Goal: Task Accomplishment & Management: Use online tool/utility

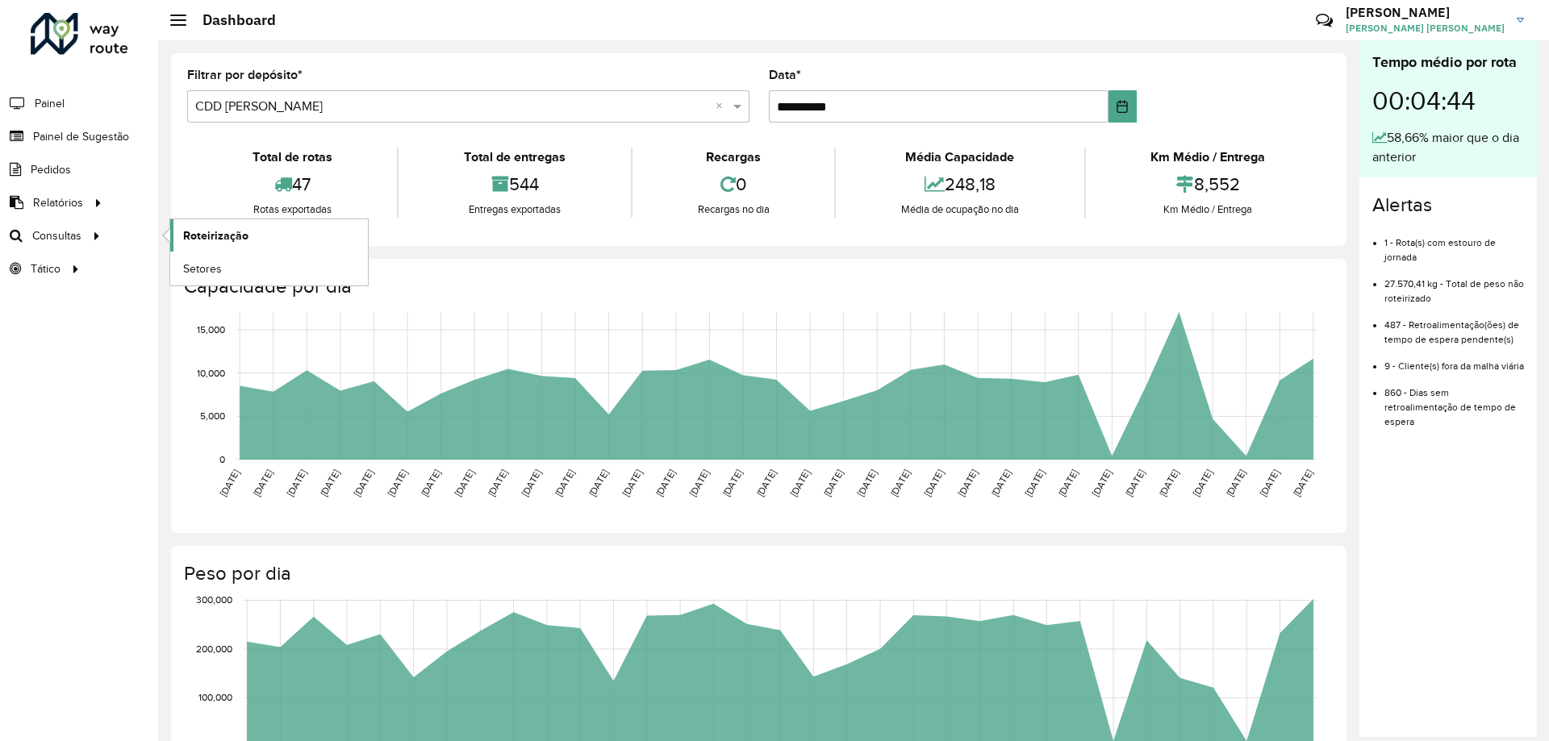
click at [201, 228] on span "Roteirização" at bounding box center [215, 236] width 65 height 17
click at [219, 245] on link "Roteirização" at bounding box center [269, 235] width 198 height 32
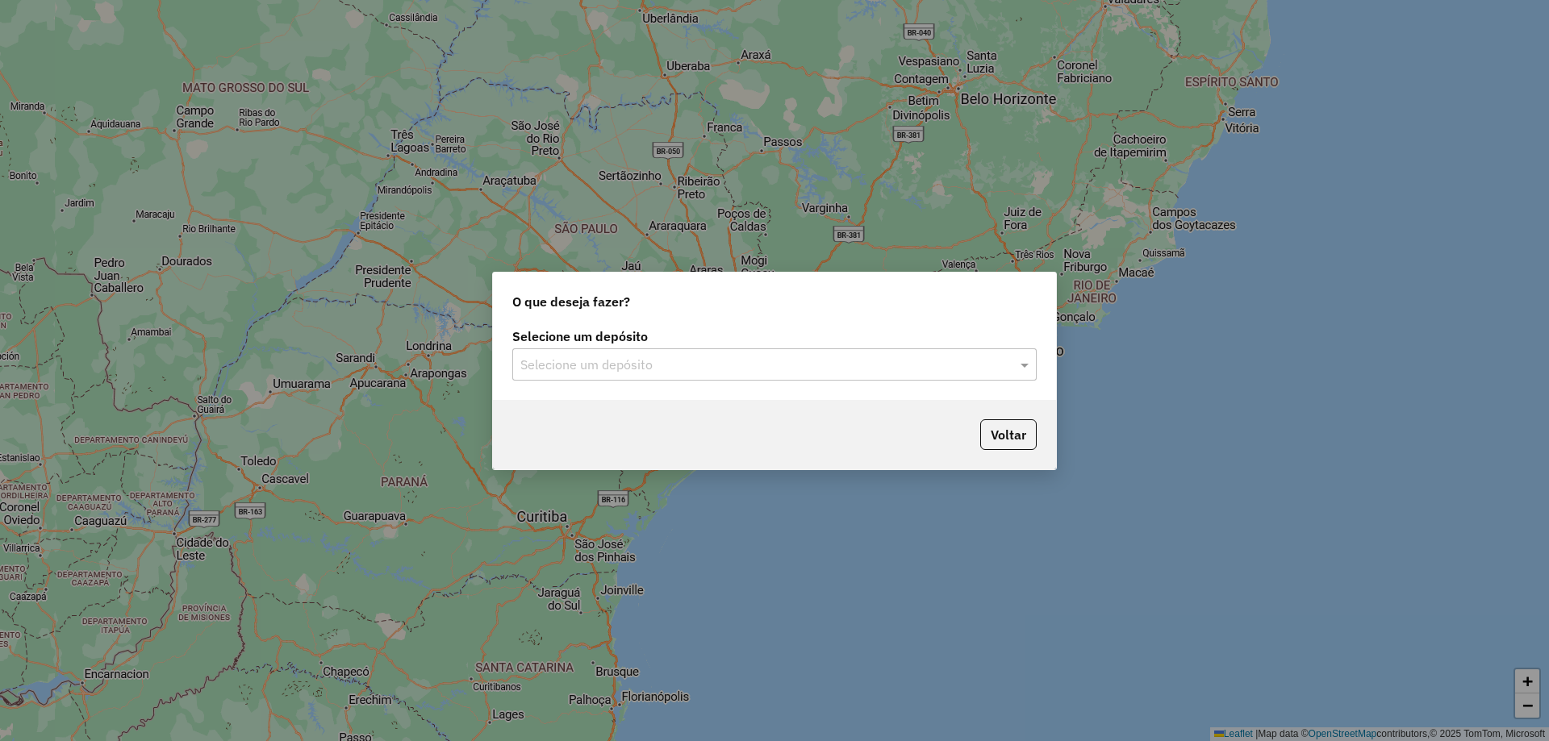
click at [593, 362] on input "text" at bounding box center [758, 365] width 476 height 19
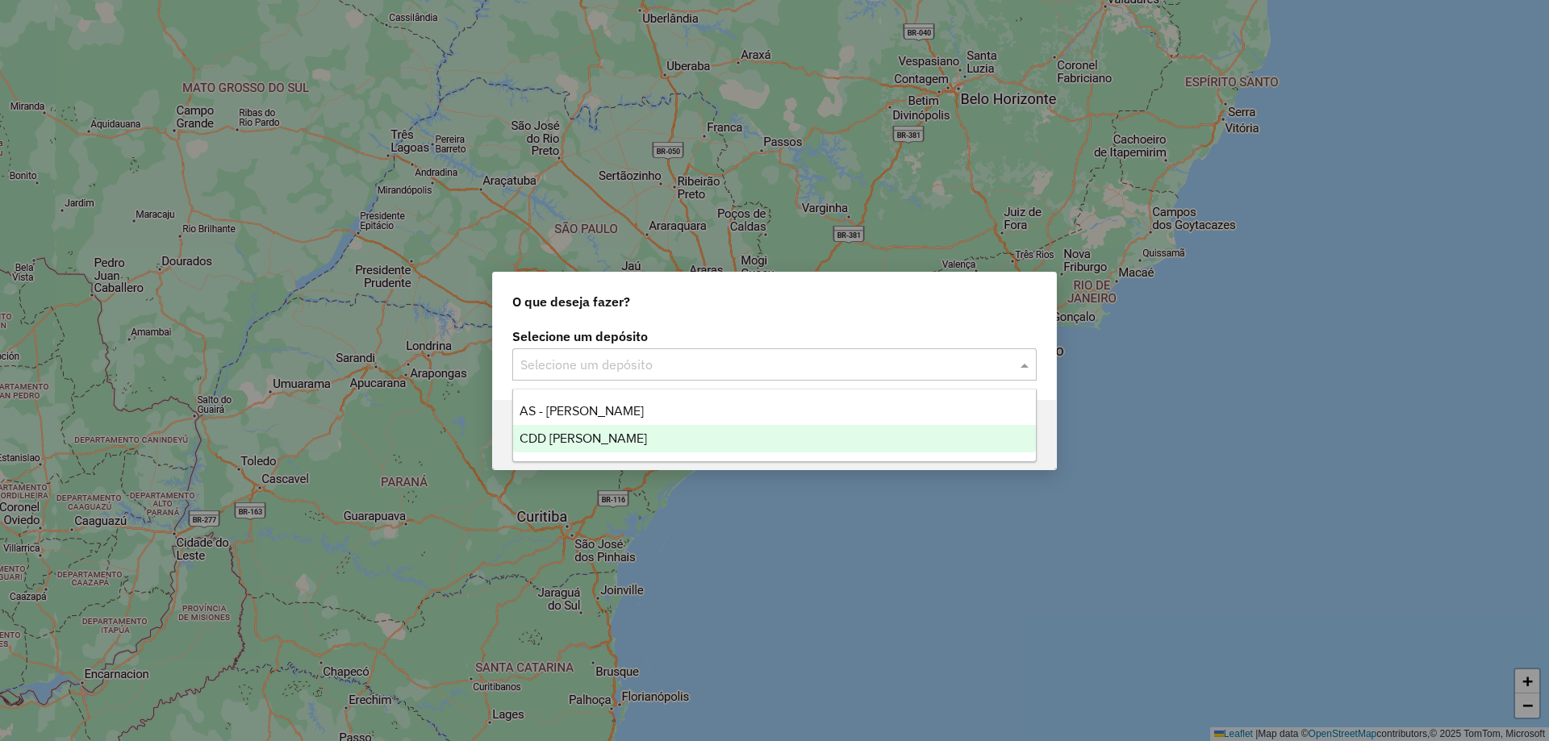
click at [564, 436] on span "CDD [PERSON_NAME]" at bounding box center [583, 439] width 127 height 14
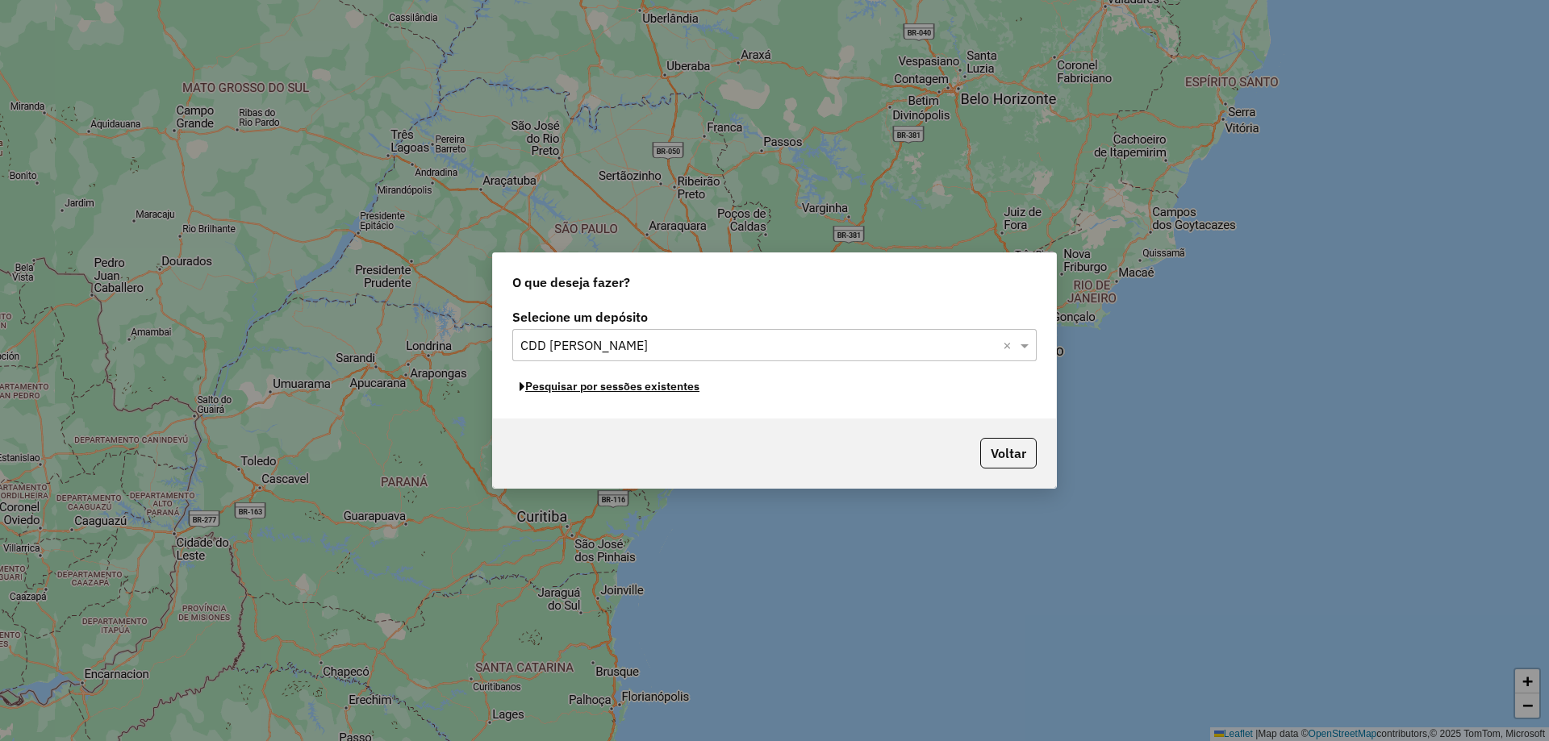
click at [646, 390] on button "Pesquisar por sessões existentes" at bounding box center [609, 386] width 194 height 25
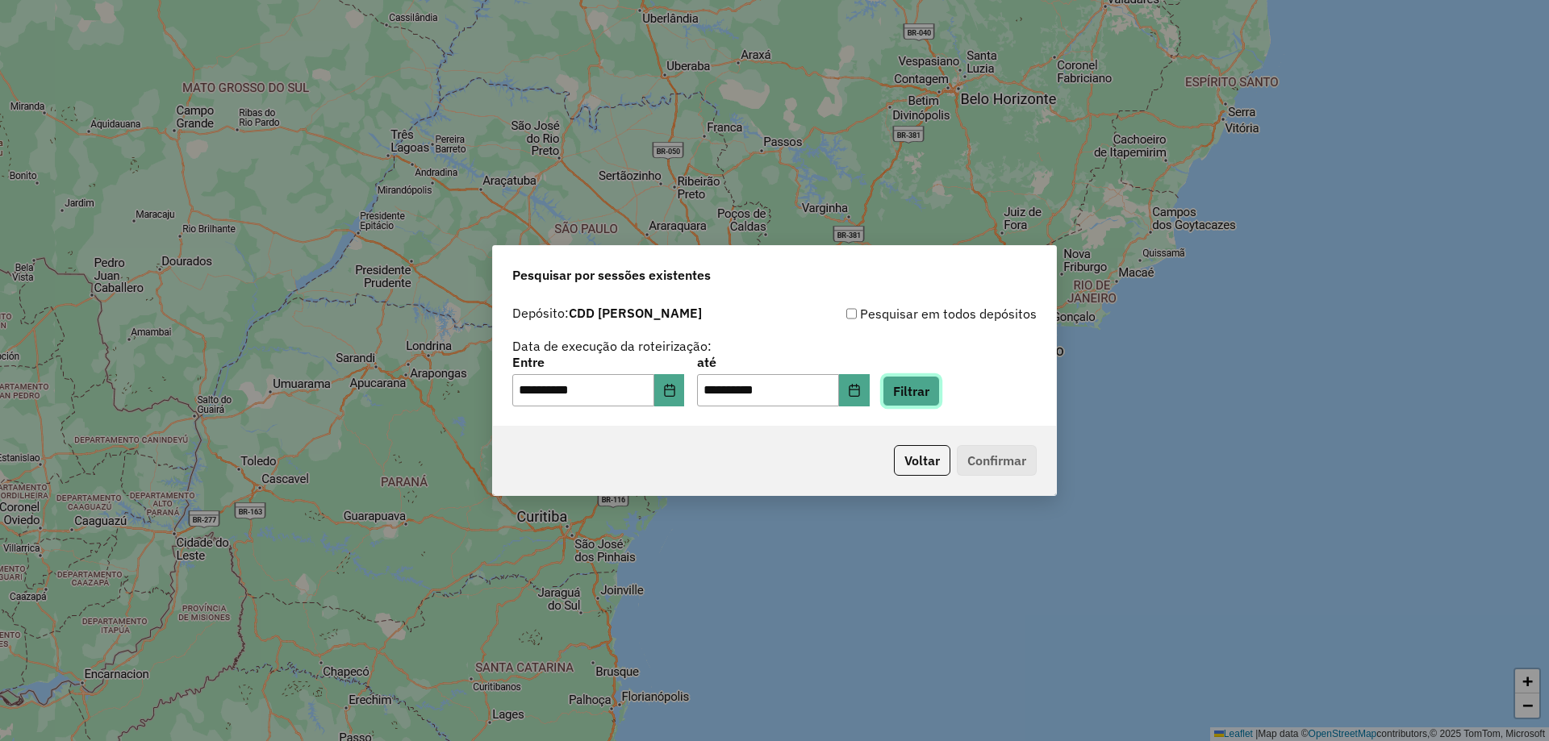
click at [929, 402] on button "Filtrar" at bounding box center [911, 391] width 57 height 31
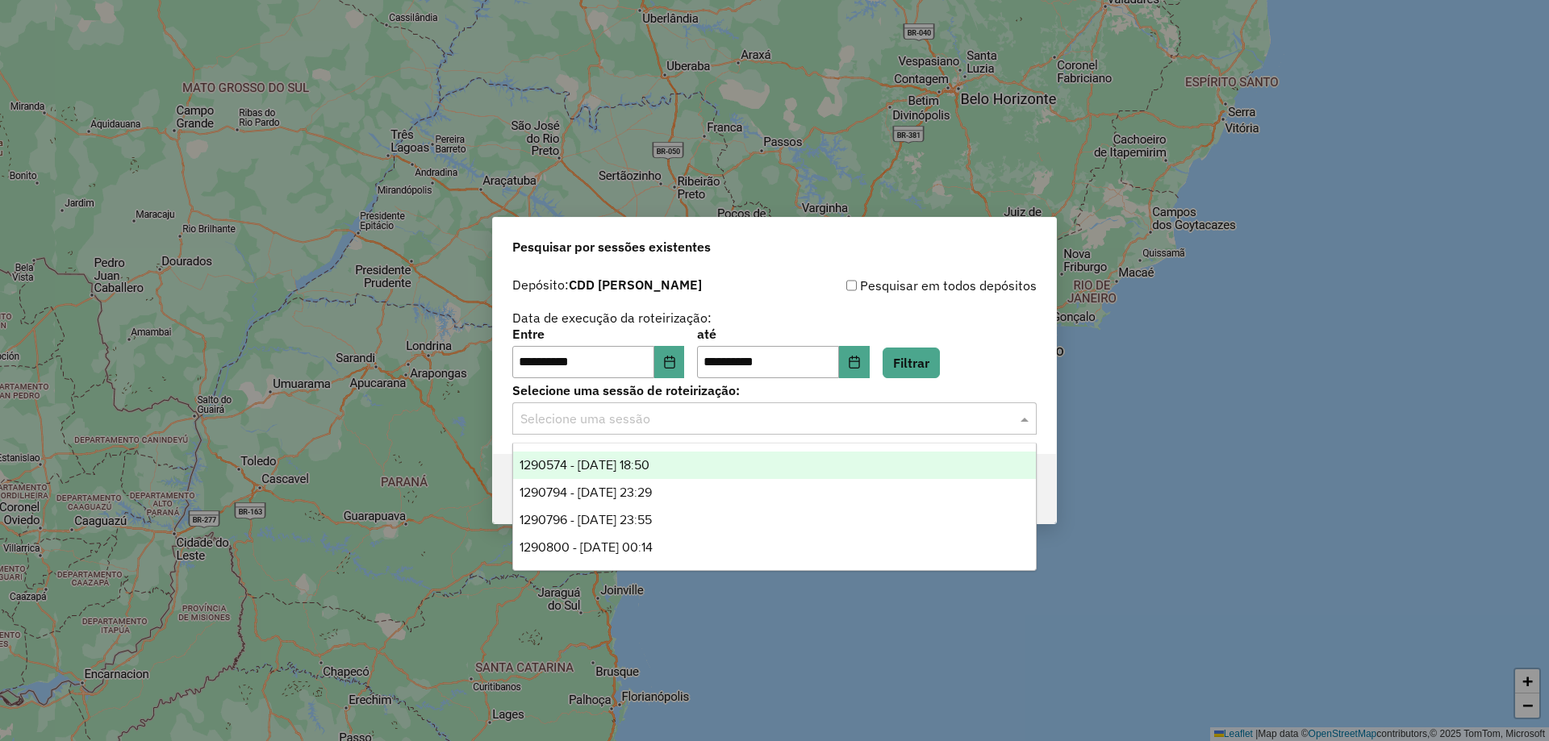
click at [745, 417] on input "text" at bounding box center [758, 419] width 476 height 19
click at [671, 472] on div "1290574 - 08/10/2025 18:50" at bounding box center [774, 465] width 523 height 27
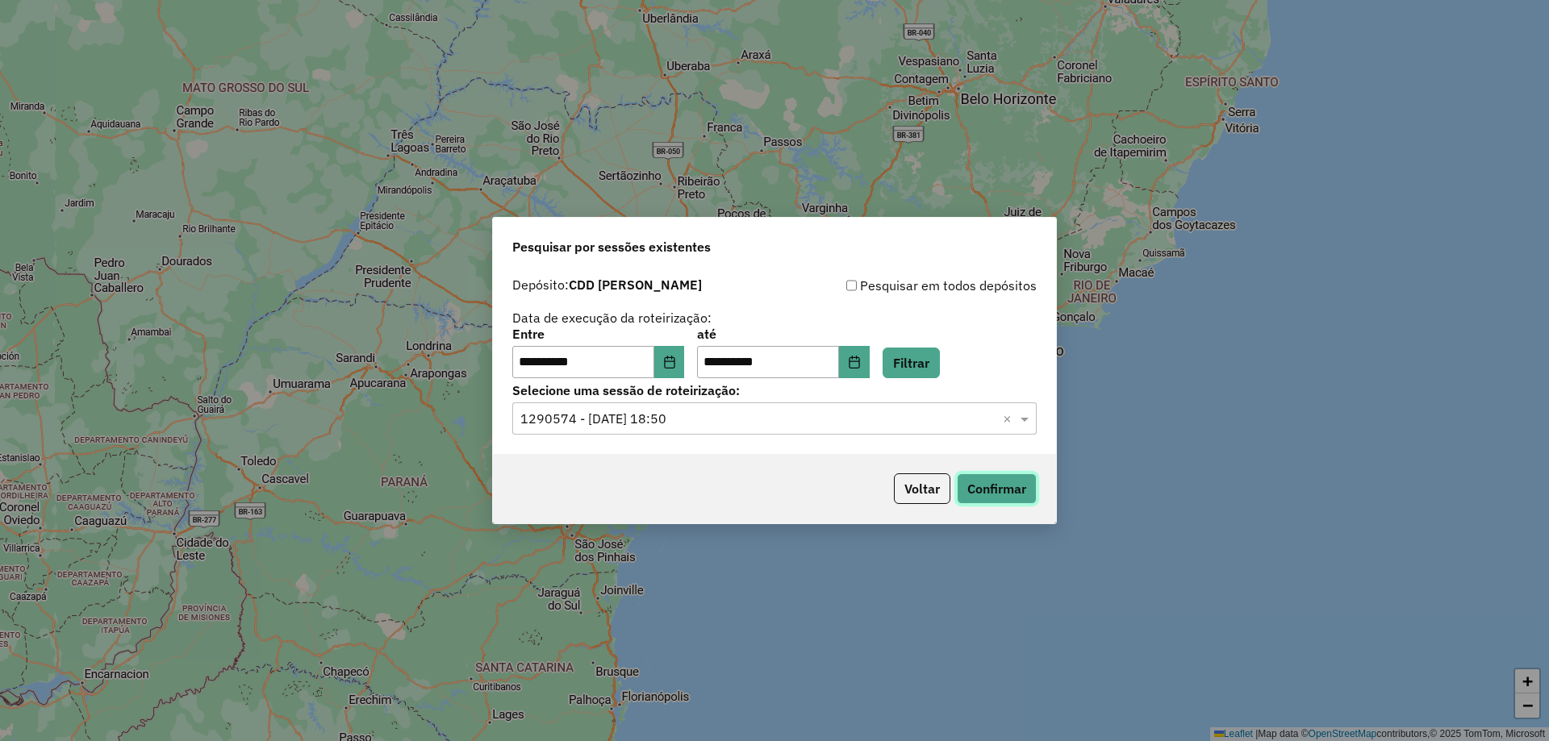
click at [980, 487] on button "Confirmar" at bounding box center [997, 489] width 80 height 31
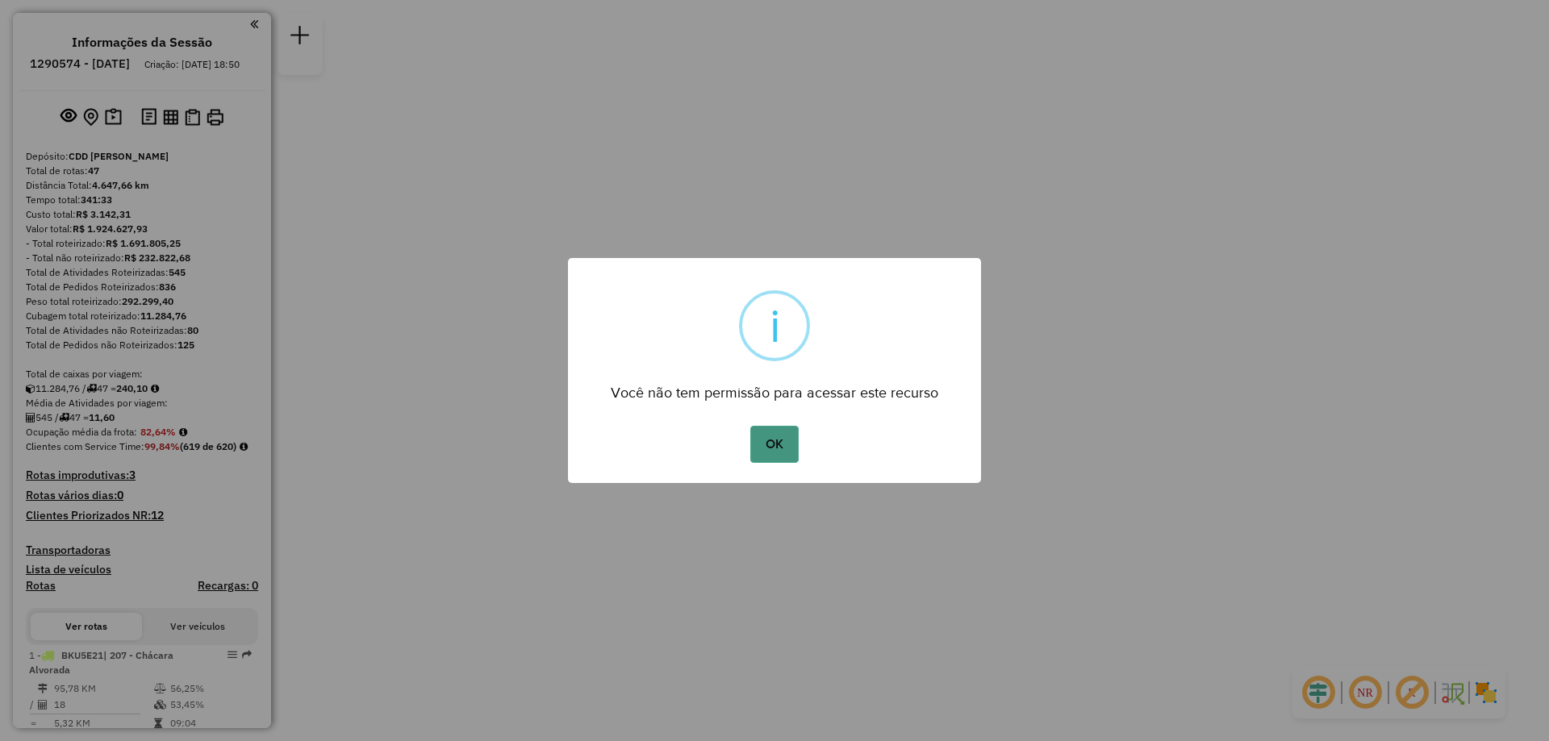
click at [780, 445] on button "OK" at bounding box center [774, 444] width 48 height 37
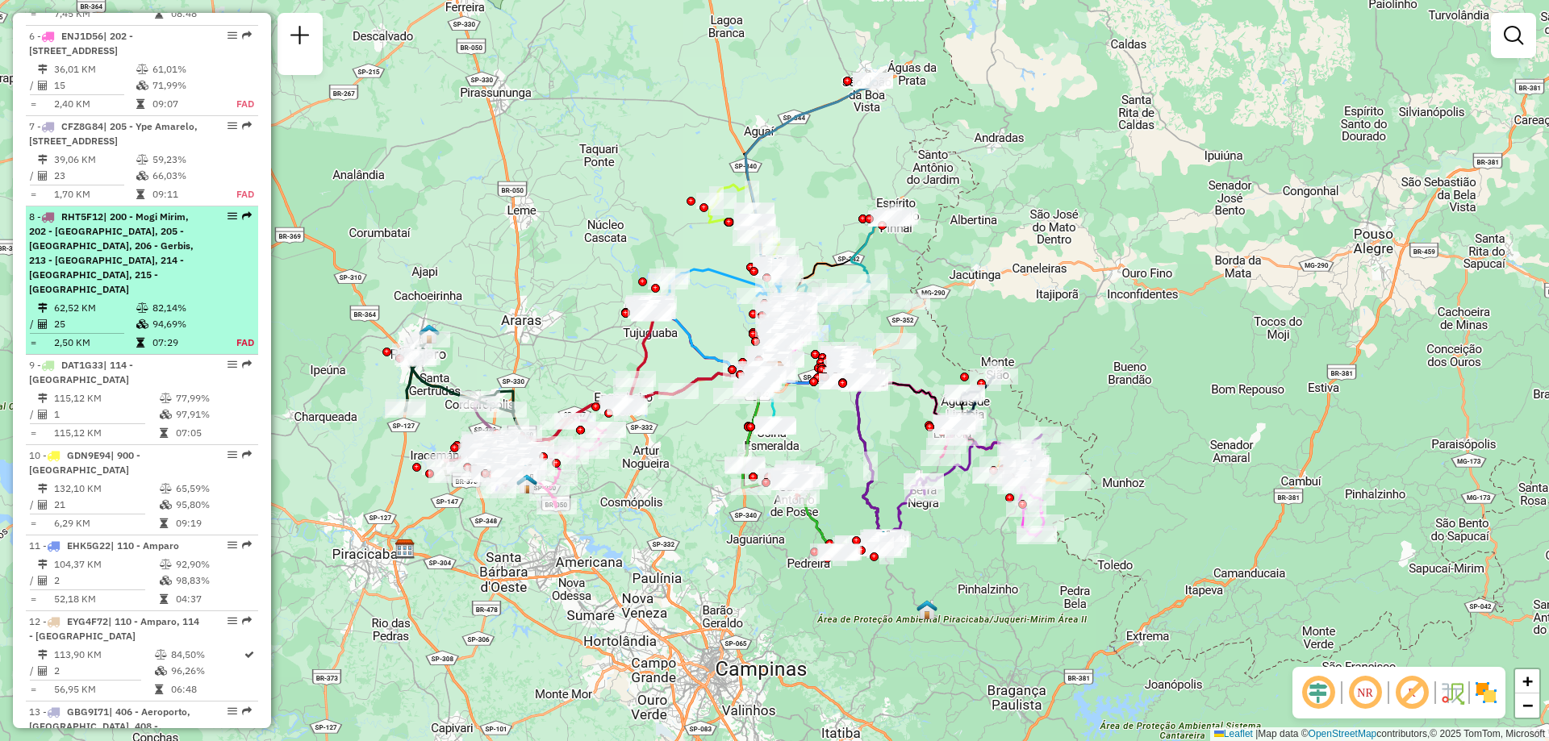
scroll to position [1210, 0]
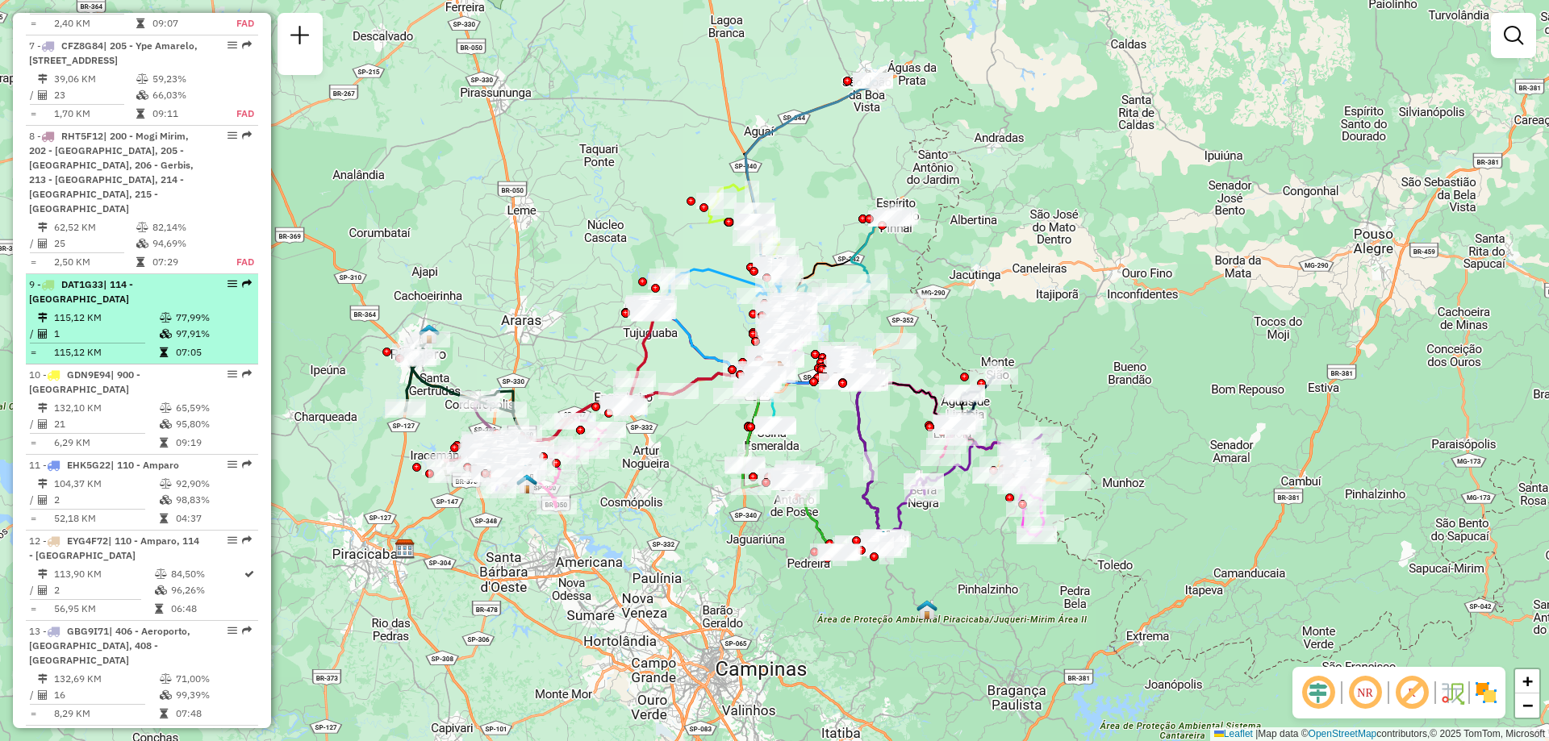
click at [147, 342] on td "1" at bounding box center [106, 334] width 106 height 16
select select "**********"
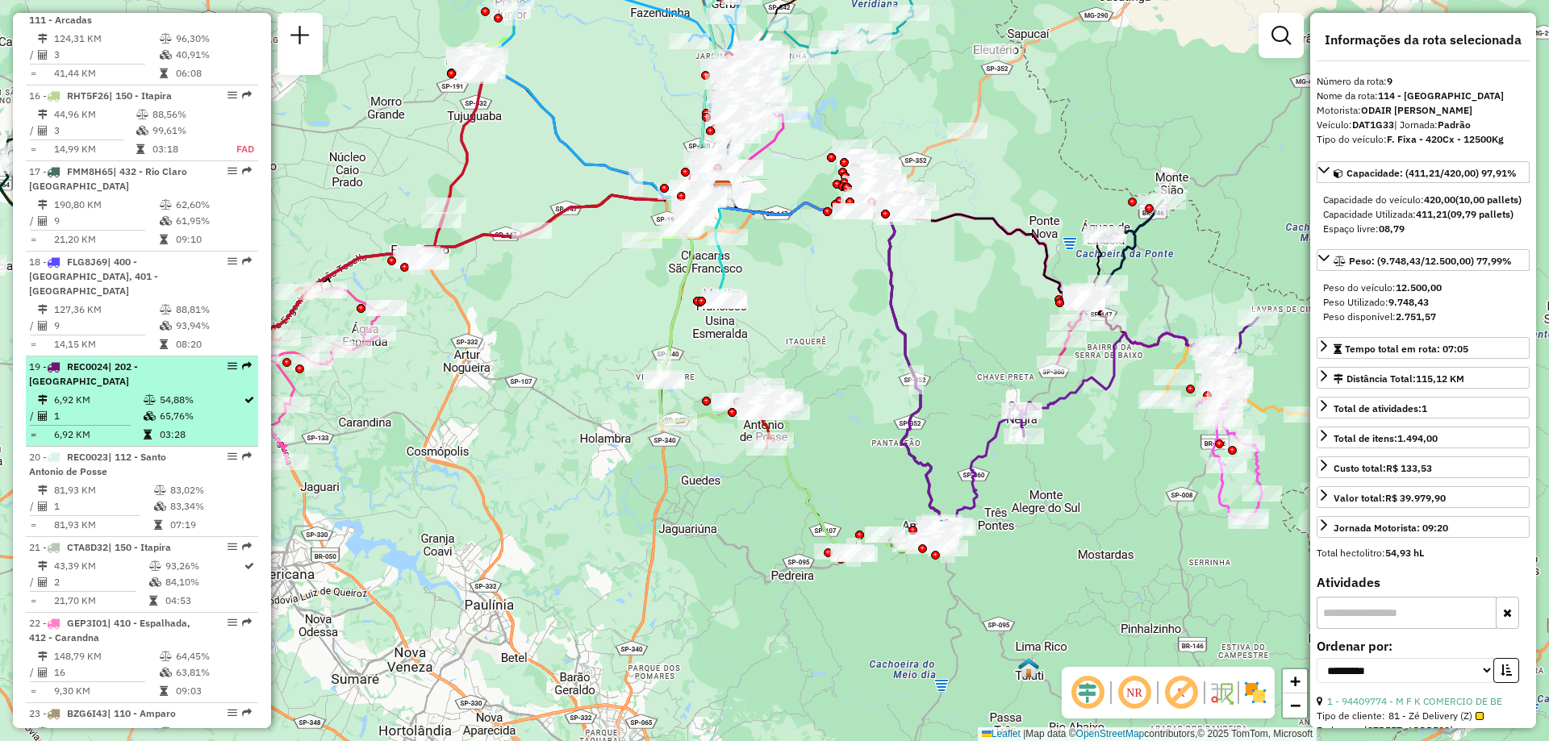
scroll to position [2098, 0]
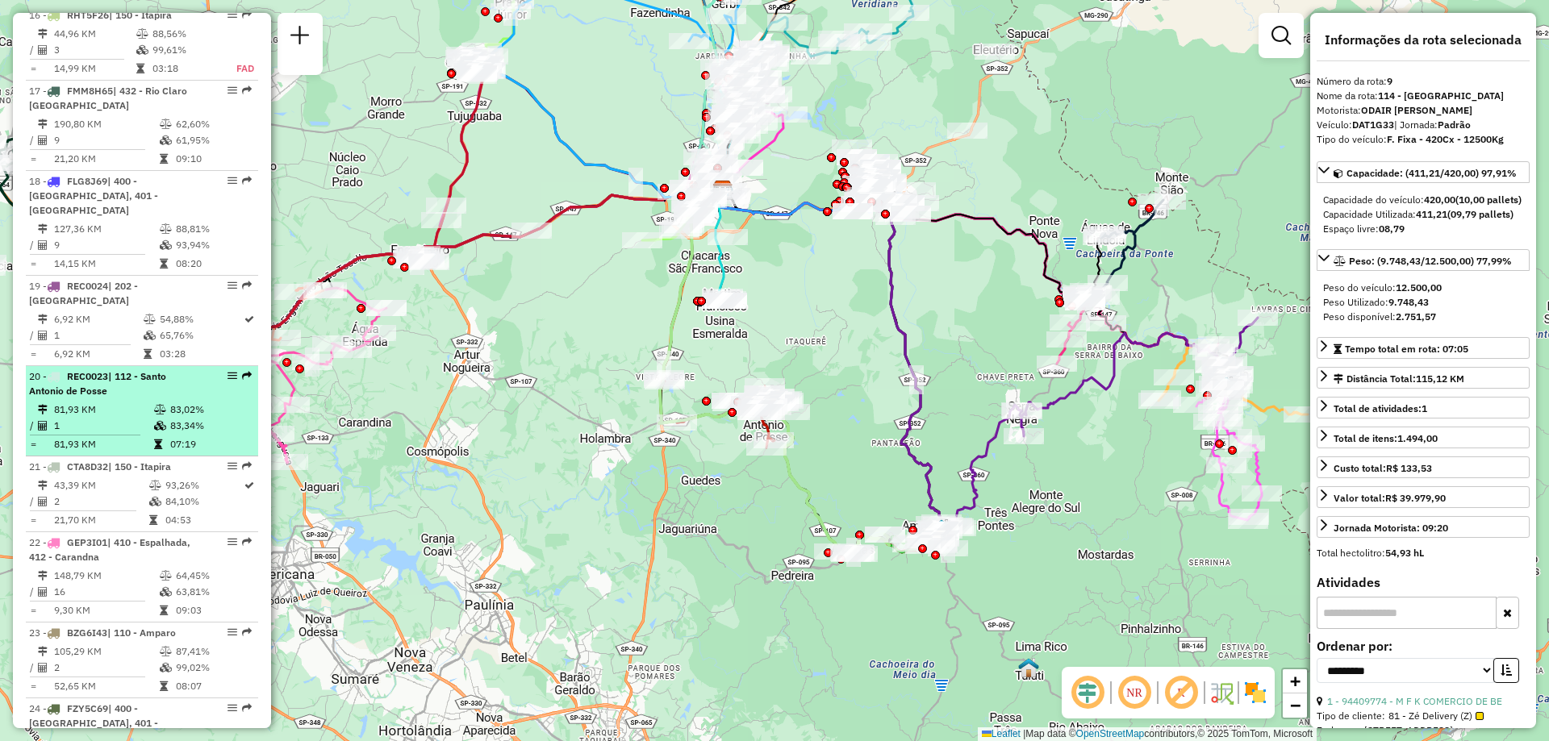
click at [154, 418] on td at bounding box center [161, 426] width 16 height 16
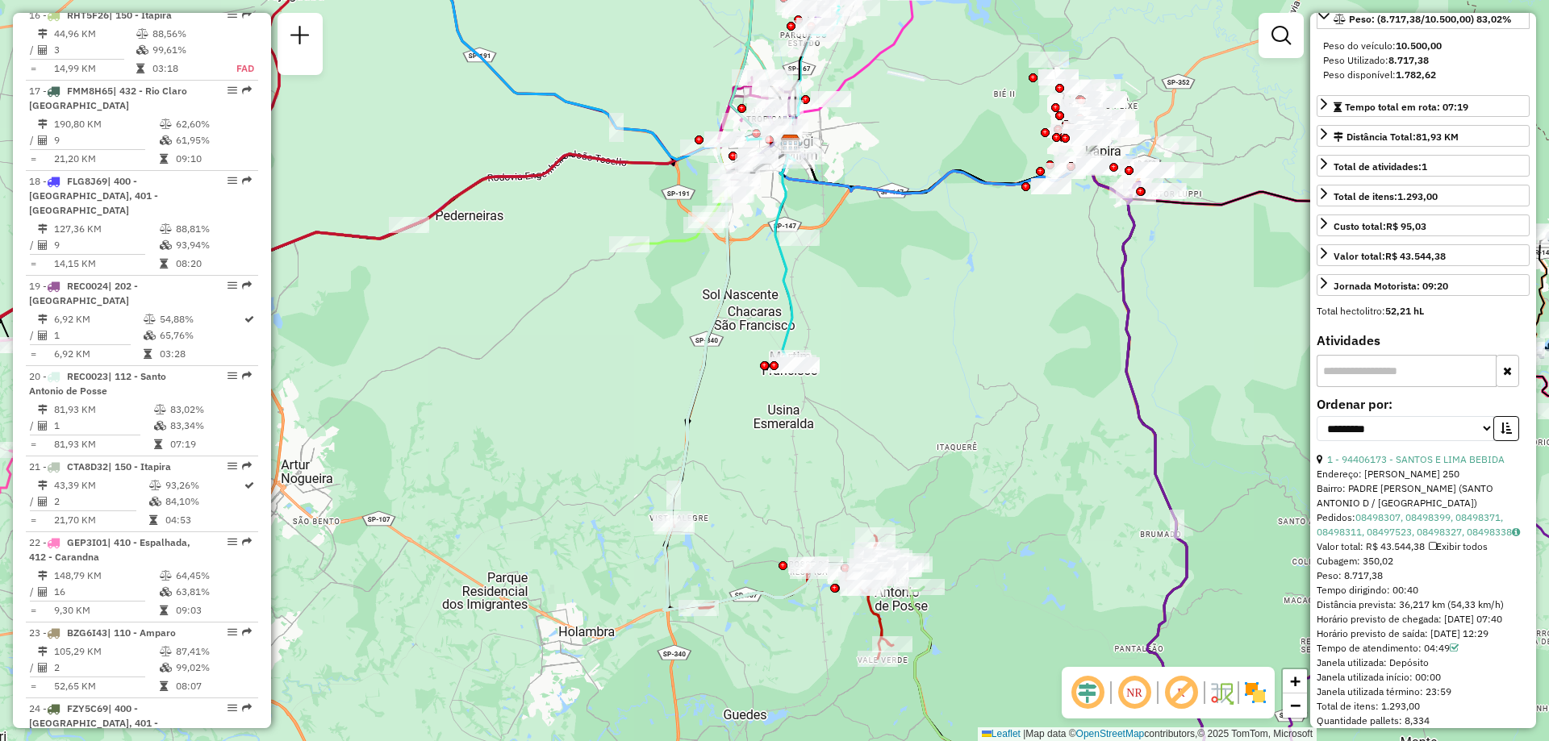
scroll to position [392, 0]
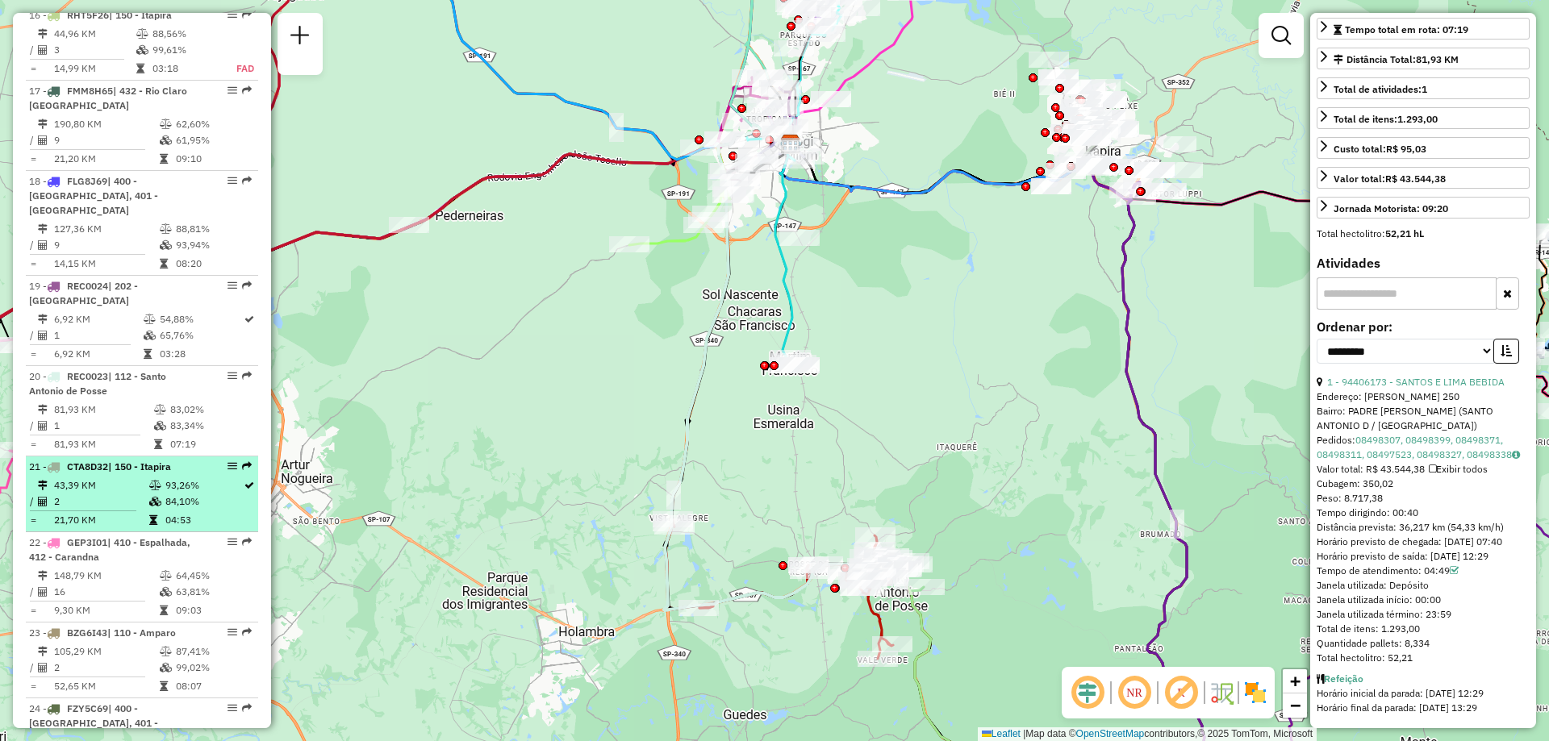
click at [117, 499] on td "2" at bounding box center [100, 502] width 95 height 16
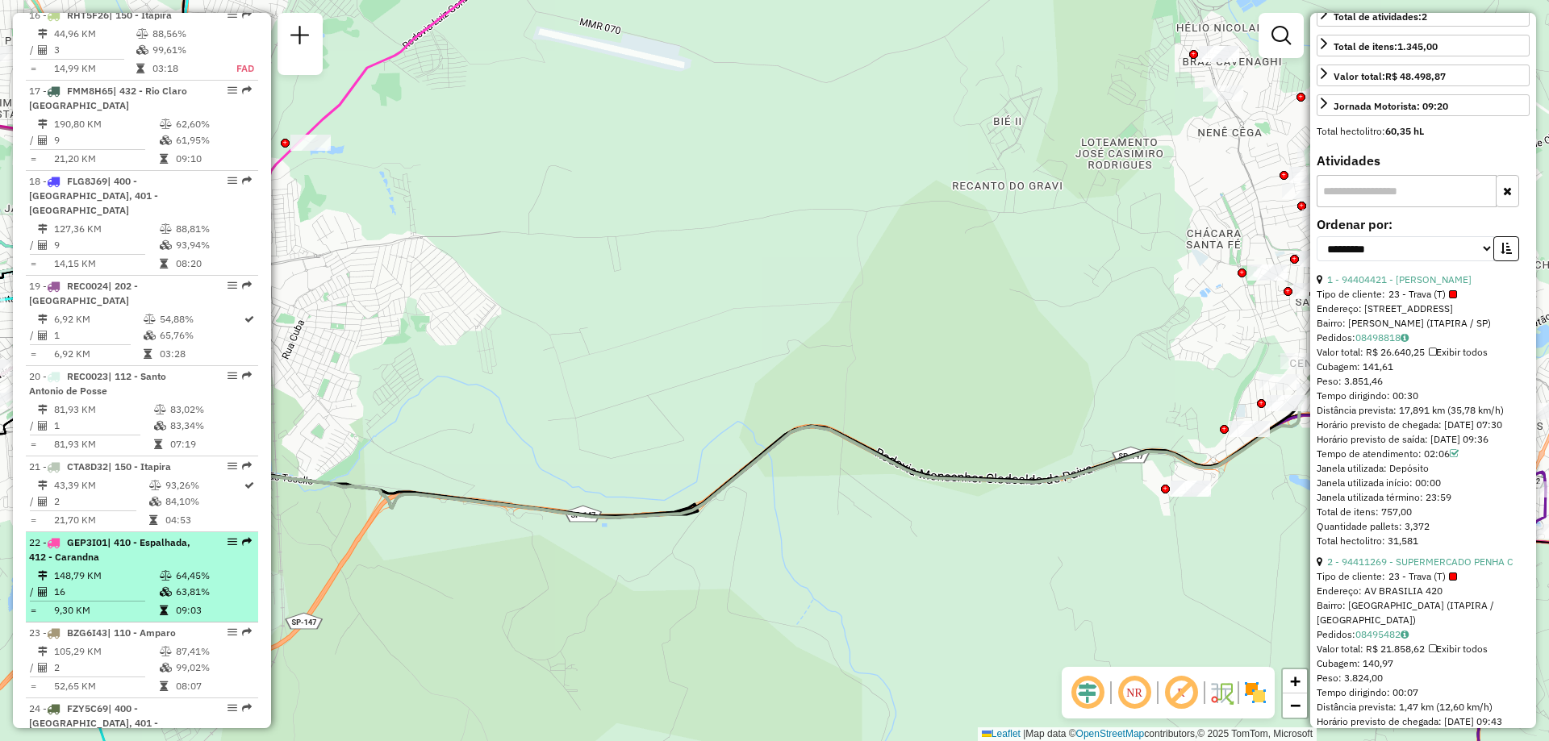
click at [126, 557] on div "22 - GEP3I01 | 410 - Espalhada, 412 - Carandna" at bounding box center [114, 550] width 171 height 29
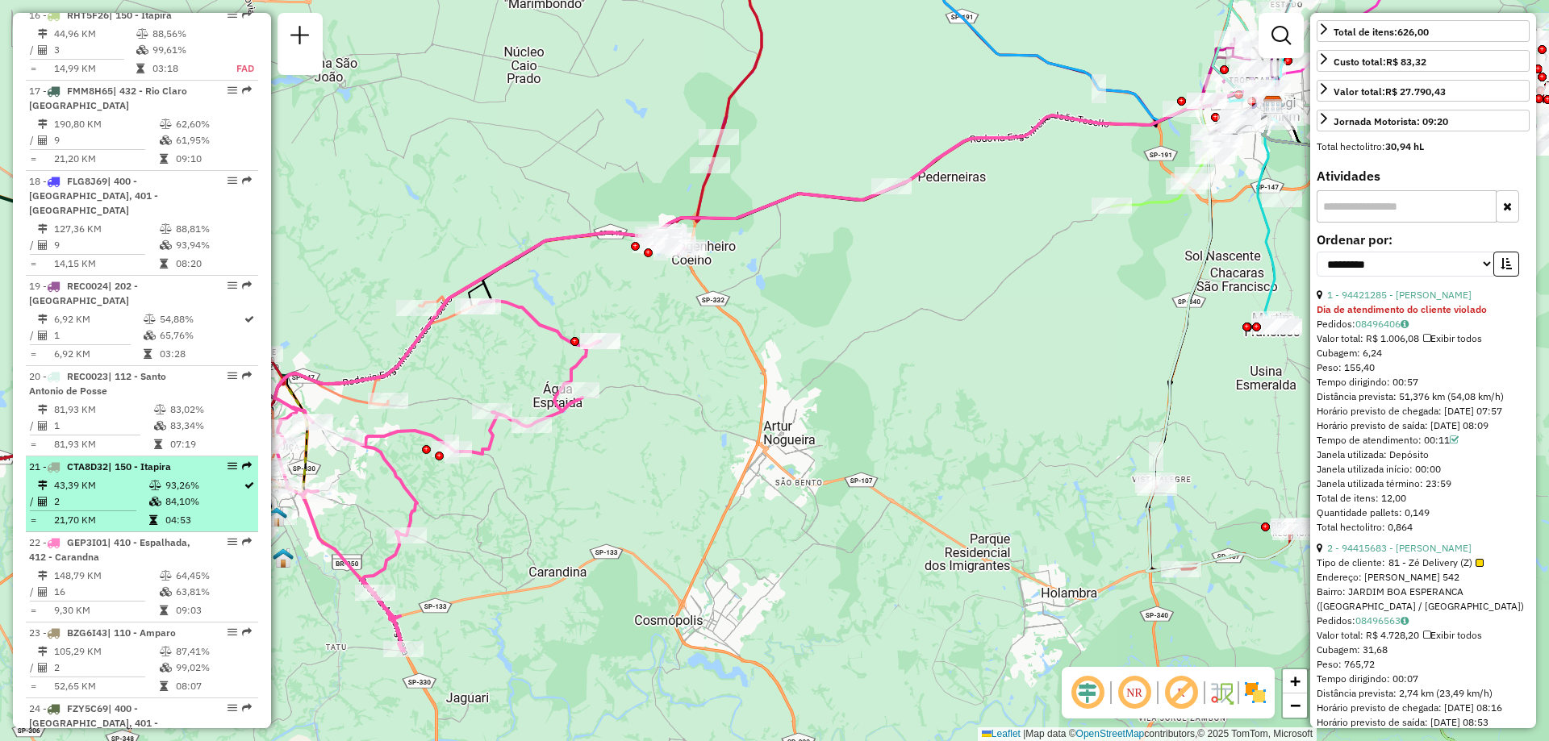
click at [95, 497] on td "2" at bounding box center [100, 502] width 95 height 16
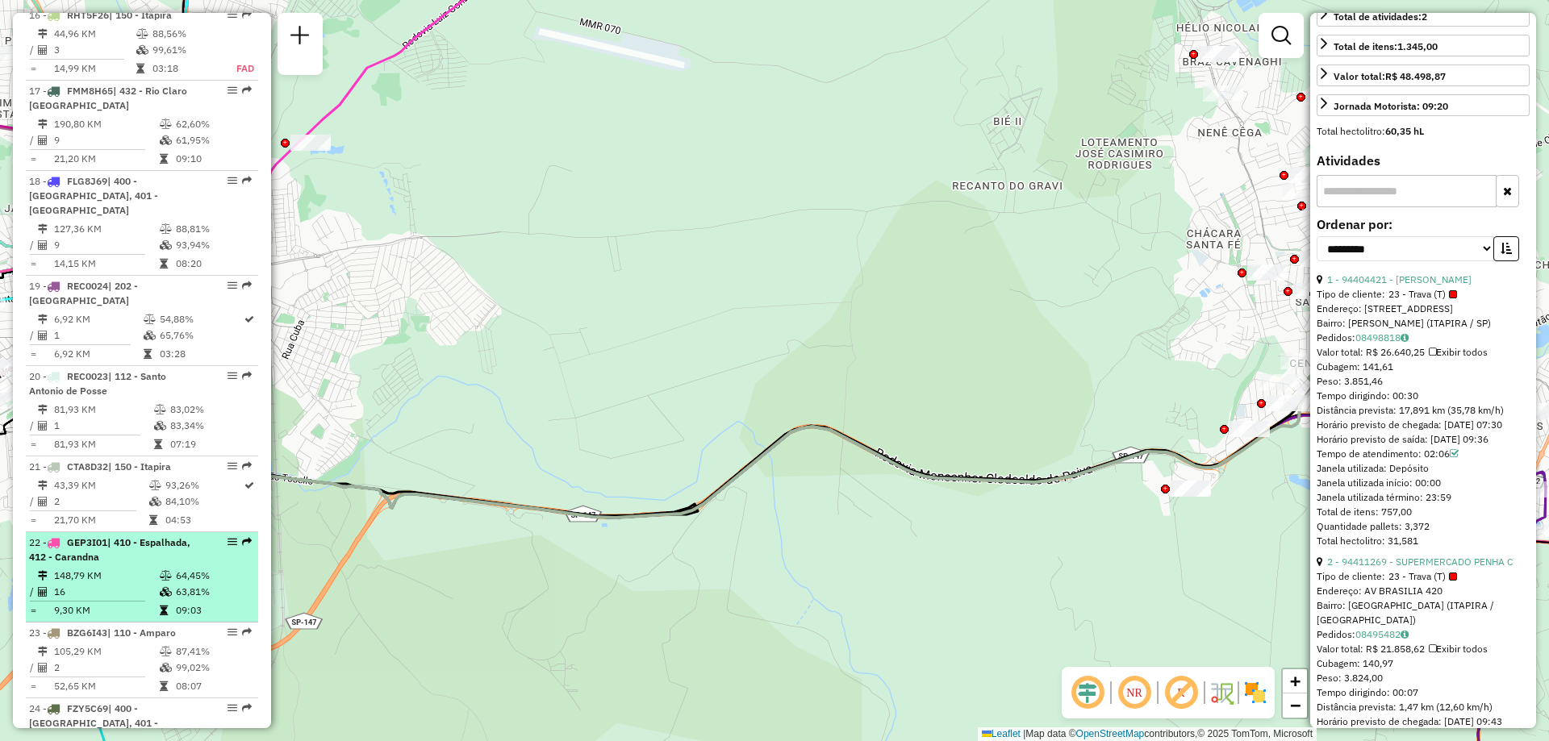
click at [129, 577] on td "148,79 KM" at bounding box center [106, 576] width 106 height 16
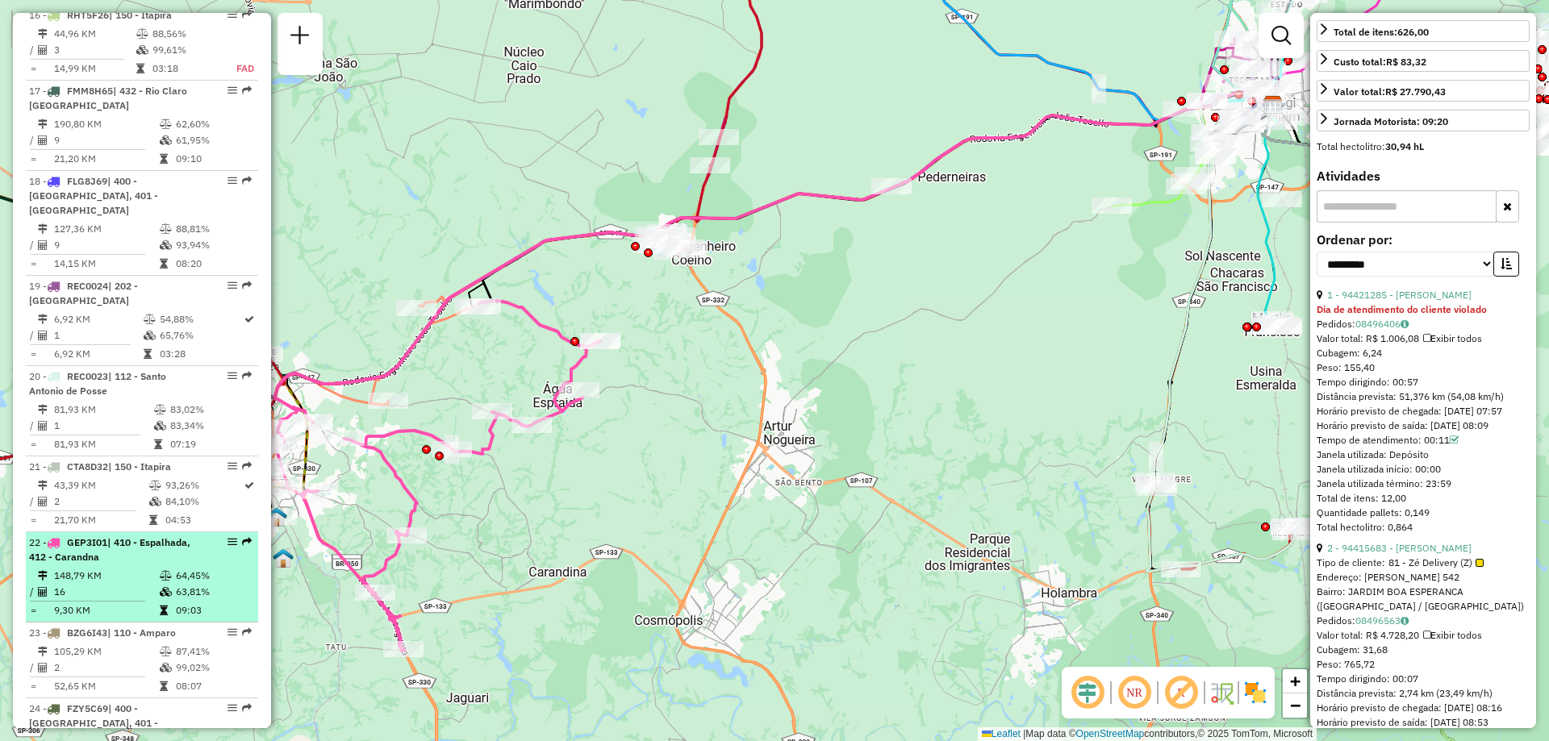
scroll to position [2178, 0]
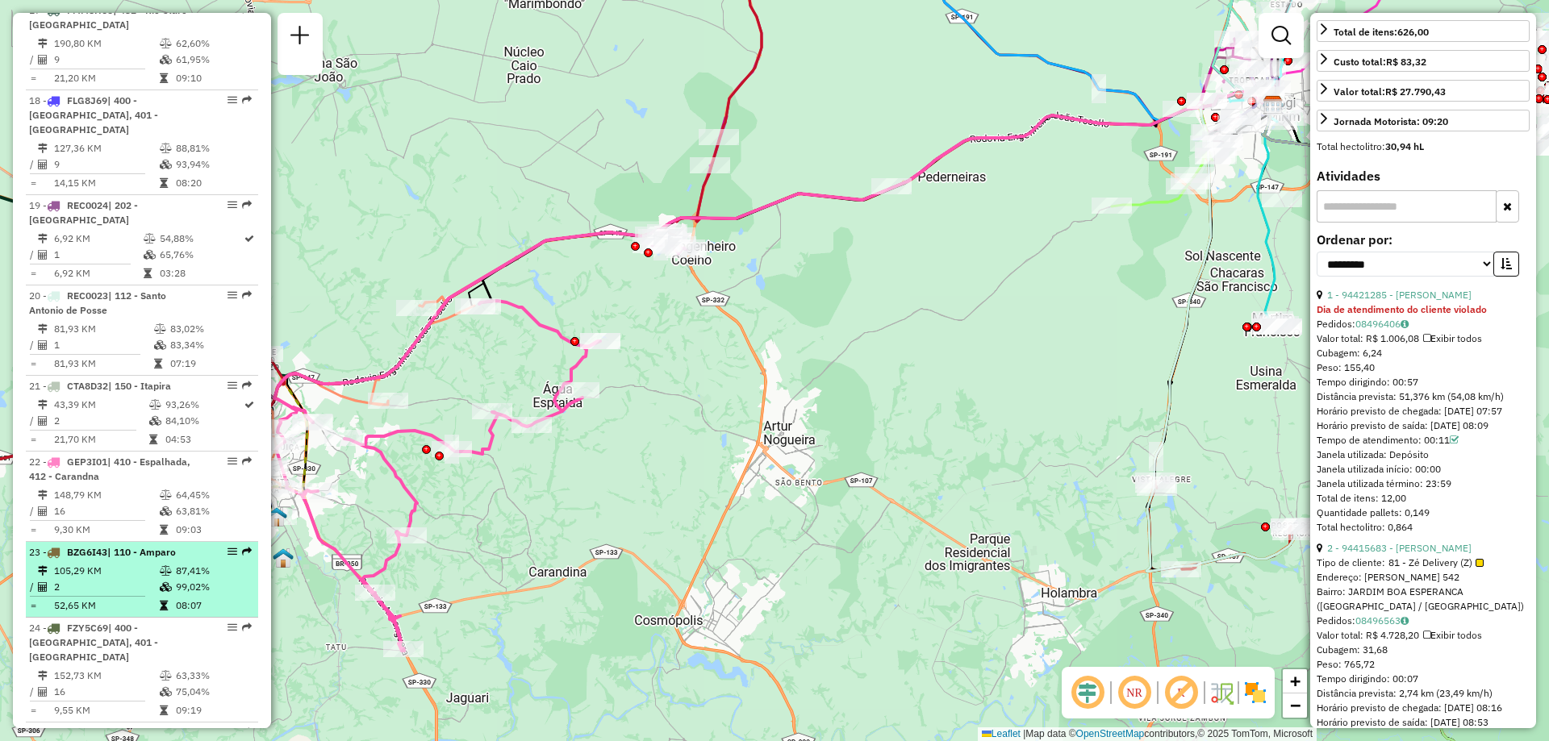
click at [148, 557] on span "| 110 - Amparo" at bounding box center [141, 552] width 69 height 12
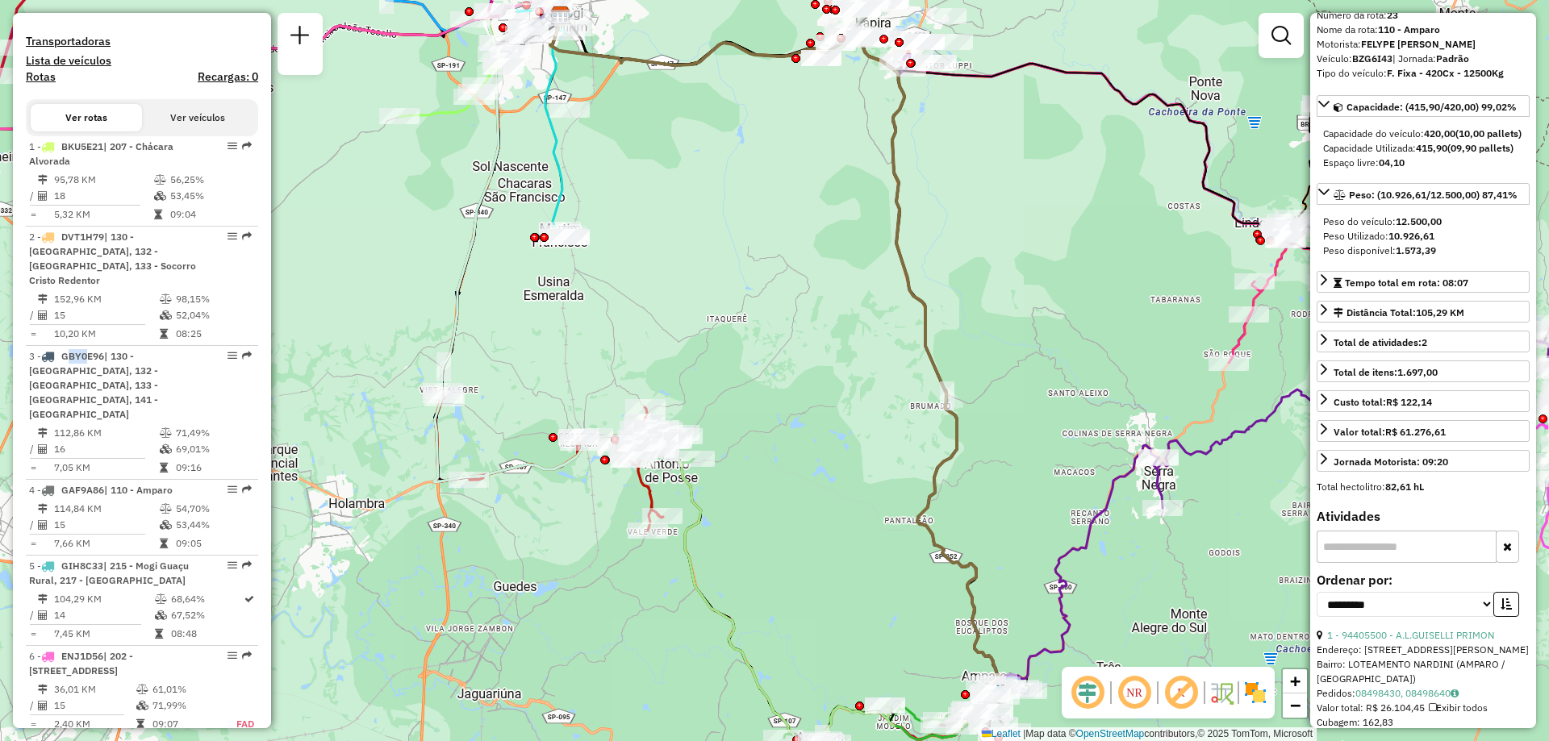
scroll to position [0, 0]
